Goal: Task Accomplishment & Management: Use online tool/utility

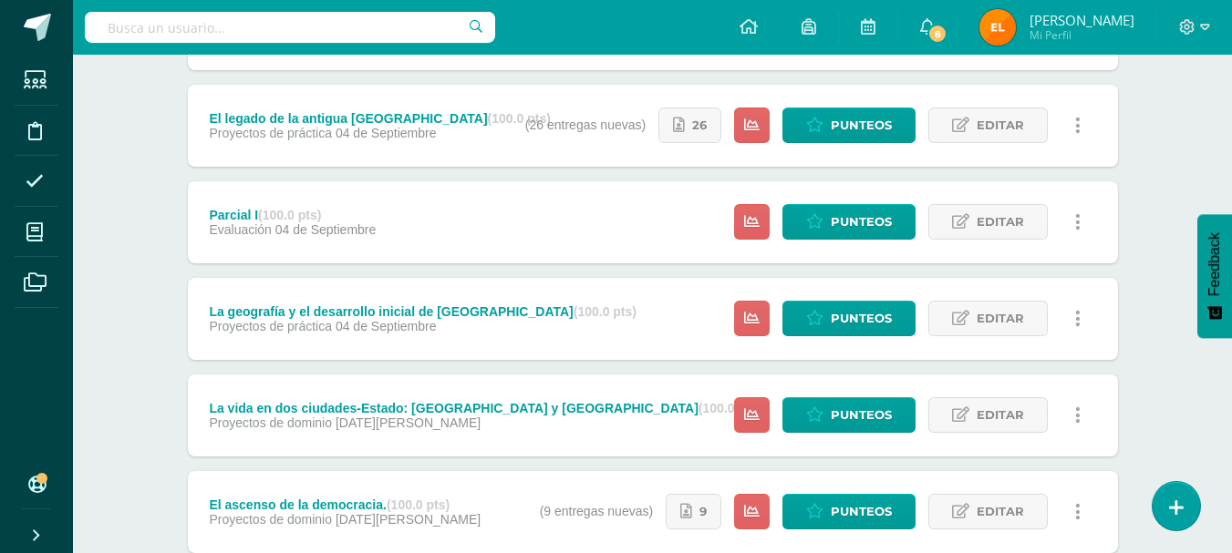
scroll to position [817, 0]
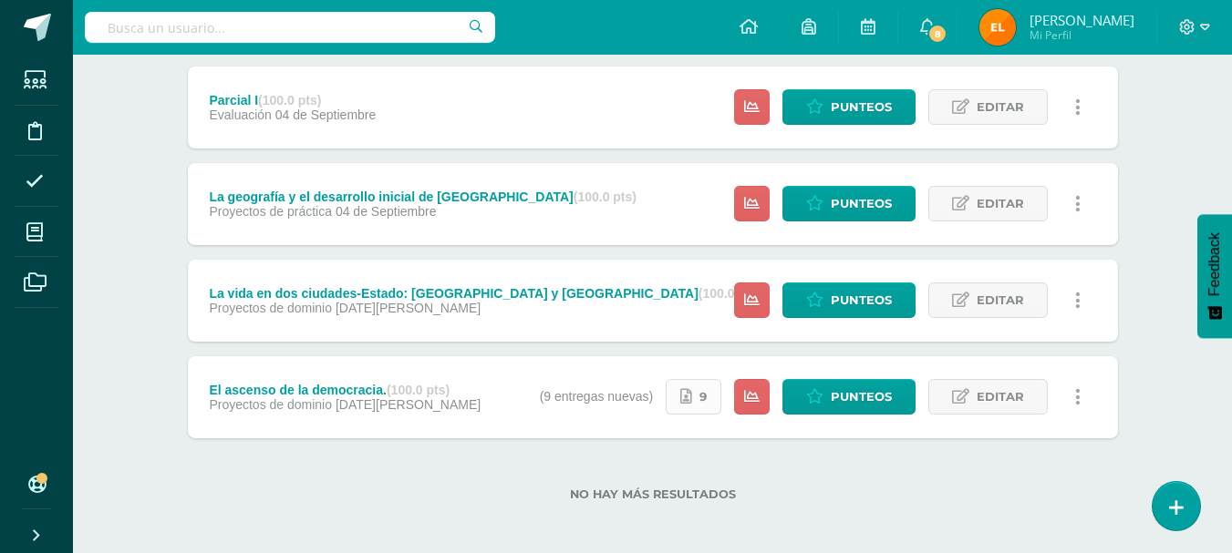
click at [679, 392] on link "9" at bounding box center [693, 397] width 56 height 36
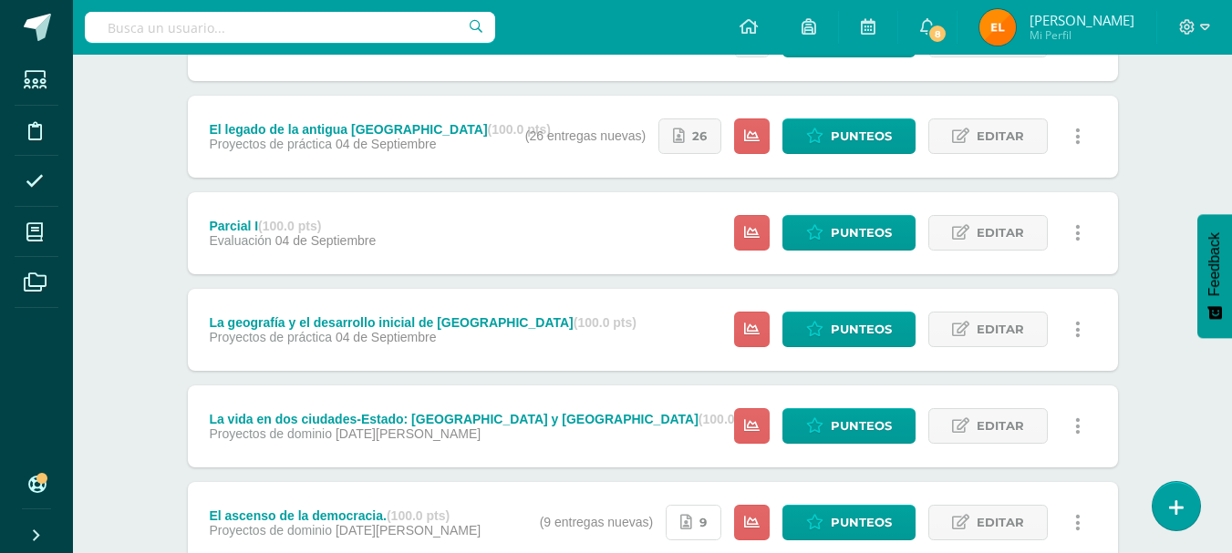
scroll to position [623, 0]
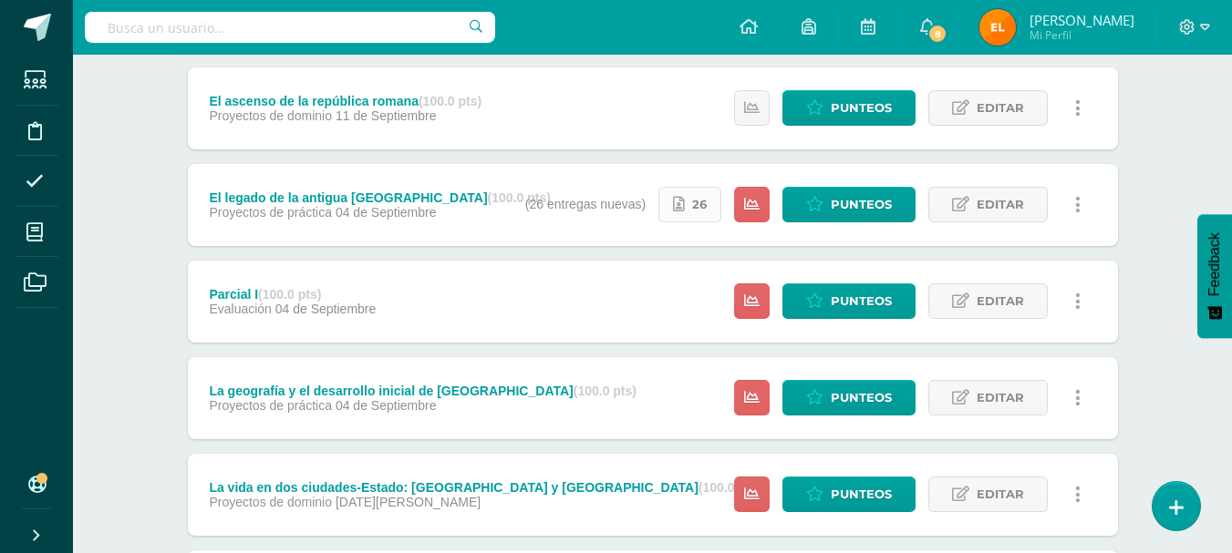
click at [687, 209] on link "26" at bounding box center [689, 205] width 63 height 36
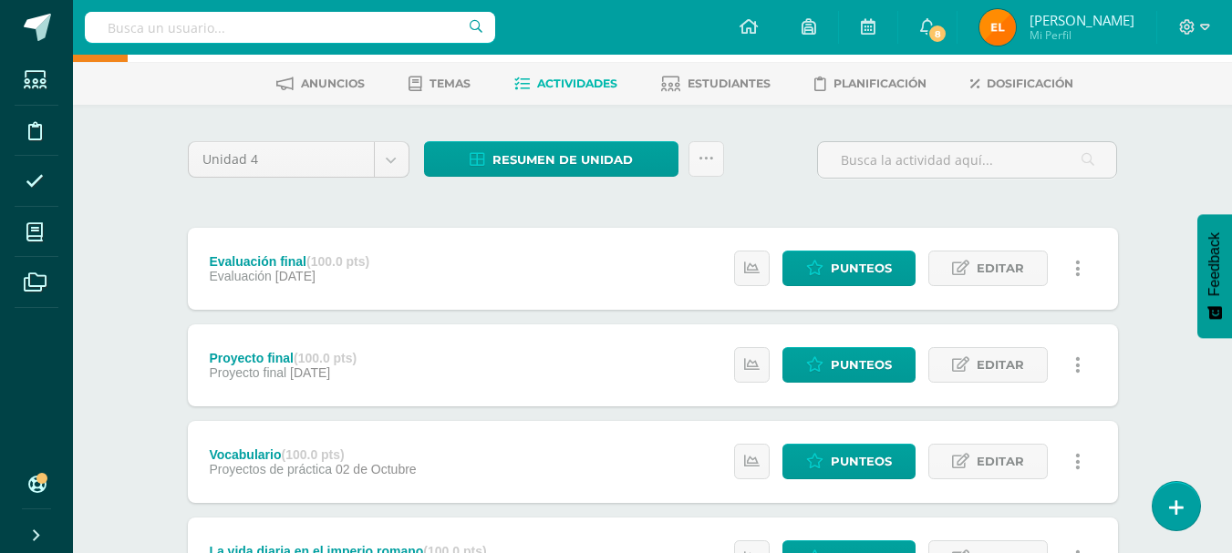
scroll to position [0, 0]
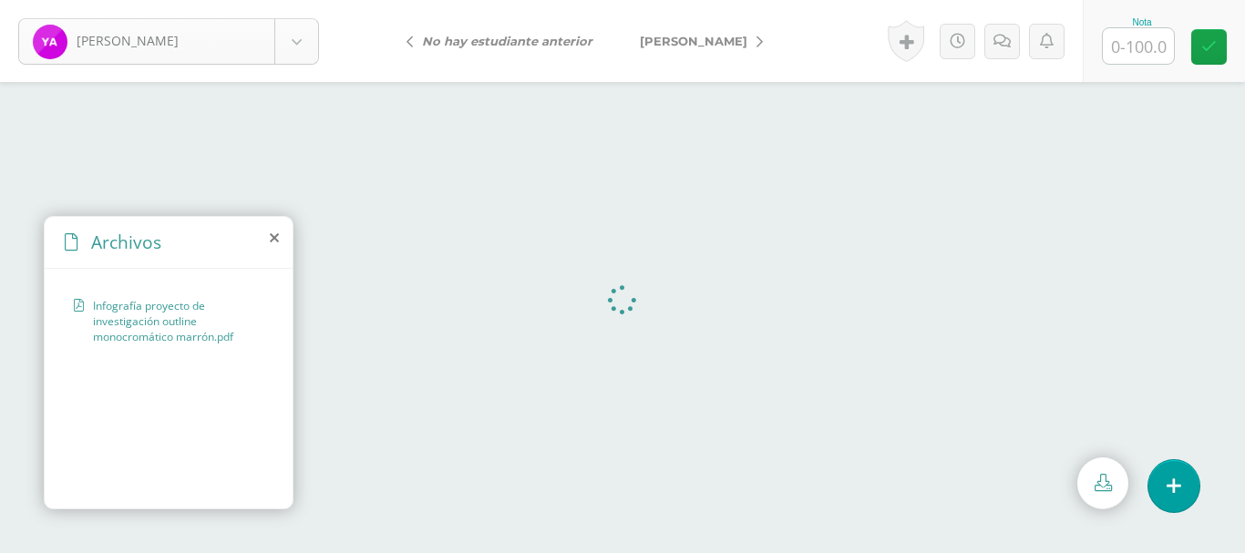
click at [299, 0] on body "Ajiquichí, Yesica Ajiquichí, Yesica Ajualip, Jakelin Axpuac, Fátima Balam, Glad…" at bounding box center [622, 0] width 1245 height 0
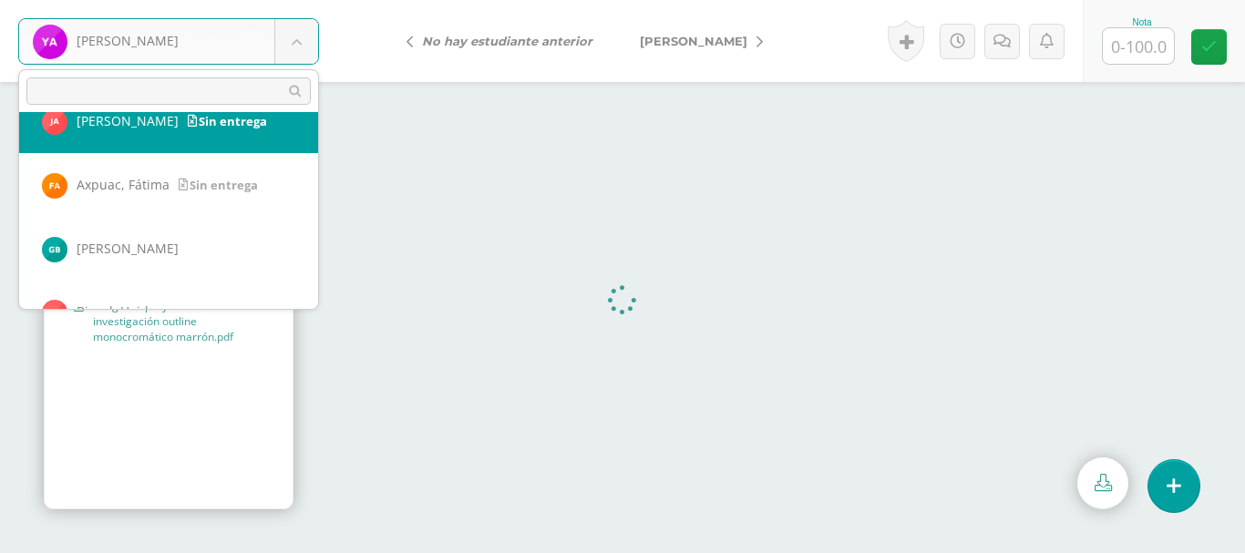
scroll to position [96, 0]
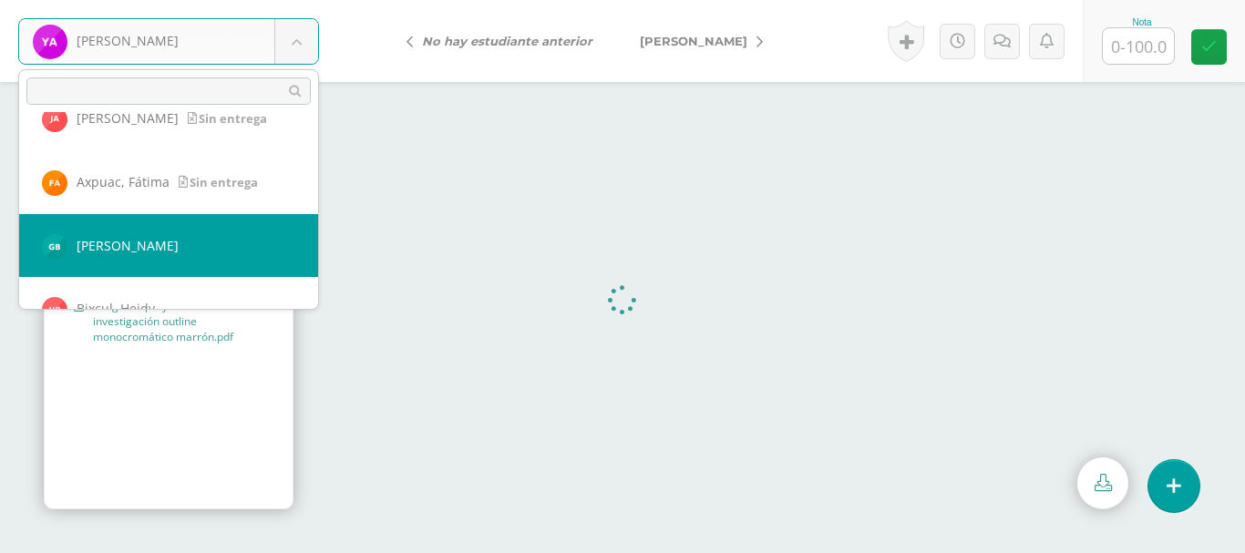
select select "347"
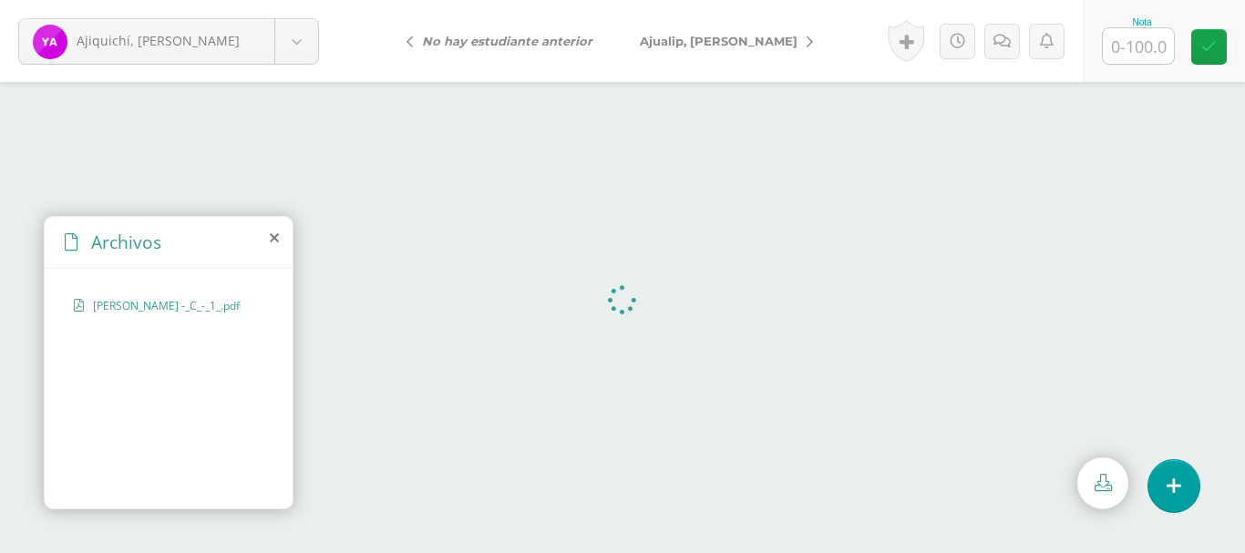
click at [325, 35] on div "Ajiquichí, Yesica Ajiquichí, Yesica Ajualip, Jakelin Axpuac, Fátima Balam, Glad…" at bounding box center [168, 41] width 337 height 82
click at [303, 0] on body "[PERSON_NAME] [PERSON_NAME][GEOGRAPHIC_DATA] [PERSON_NAME] [GEOGRAPHIC_DATA][PE…" at bounding box center [622, 0] width 1245 height 0
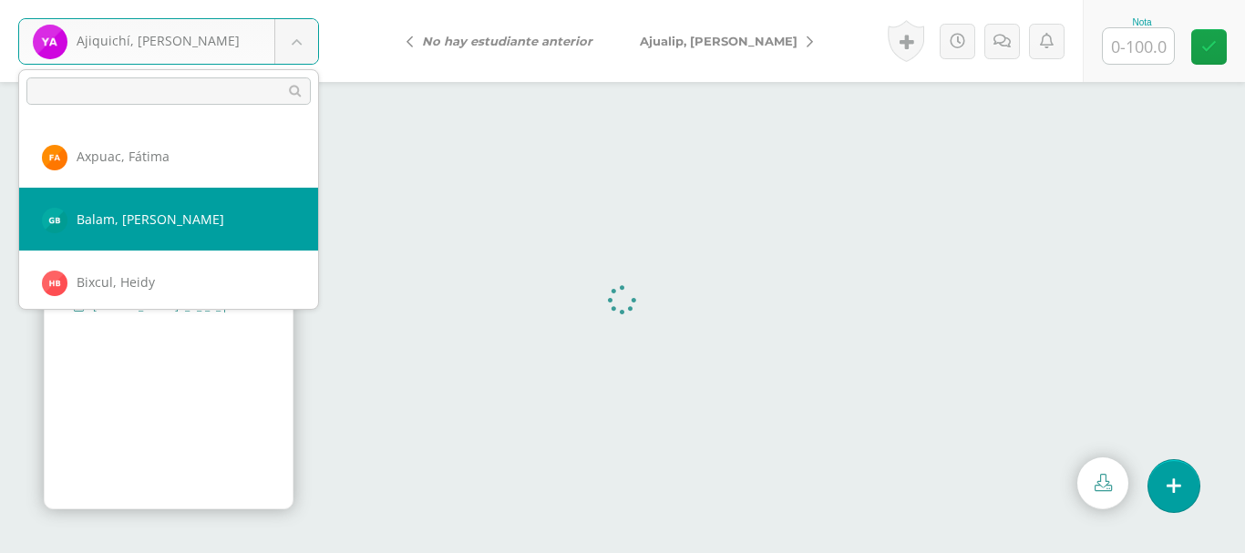
scroll to position [119, 0]
select select "347"
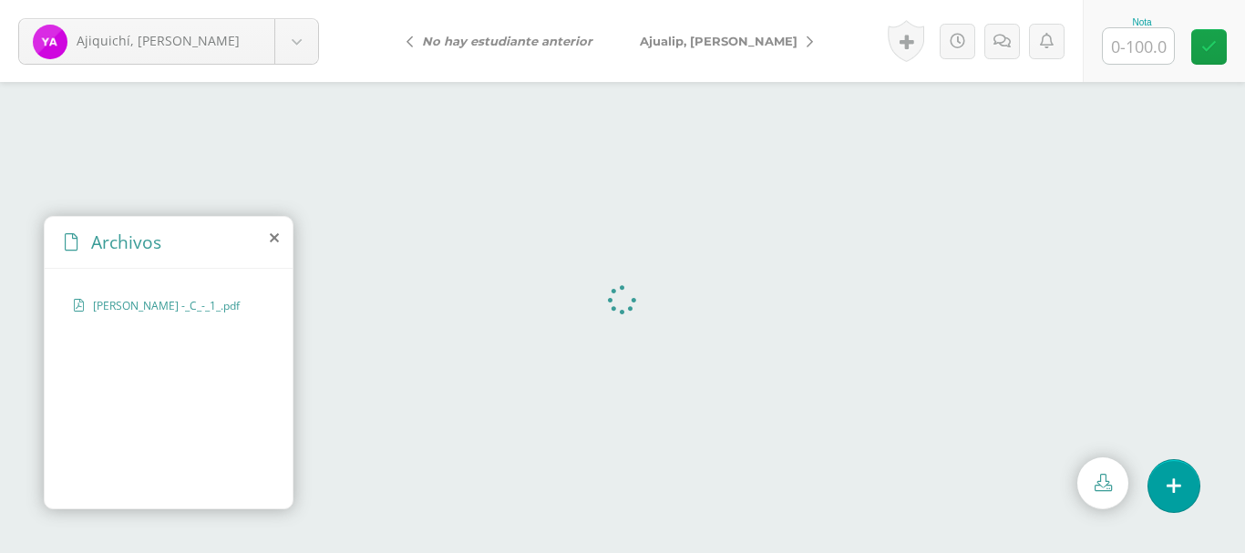
select select "347"
